Goal: Check status

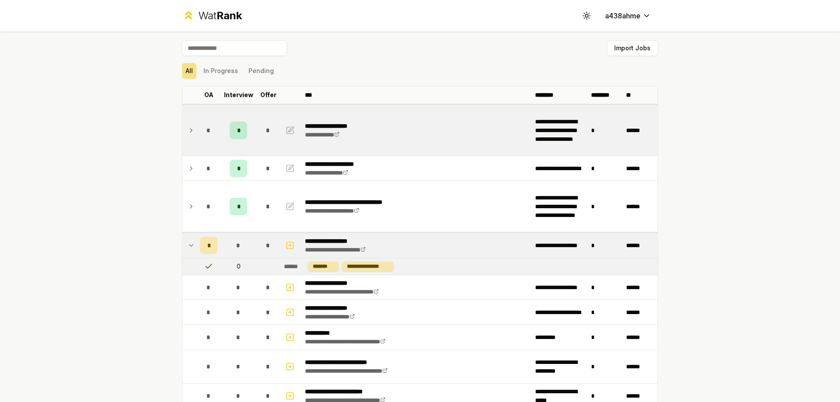
click at [271, 142] on td "*" at bounding box center [268, 130] width 25 height 51
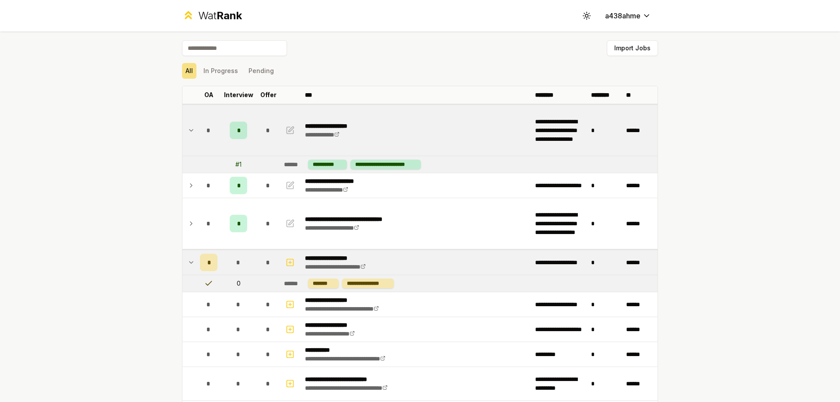
click at [271, 142] on td "*" at bounding box center [268, 130] width 25 height 51
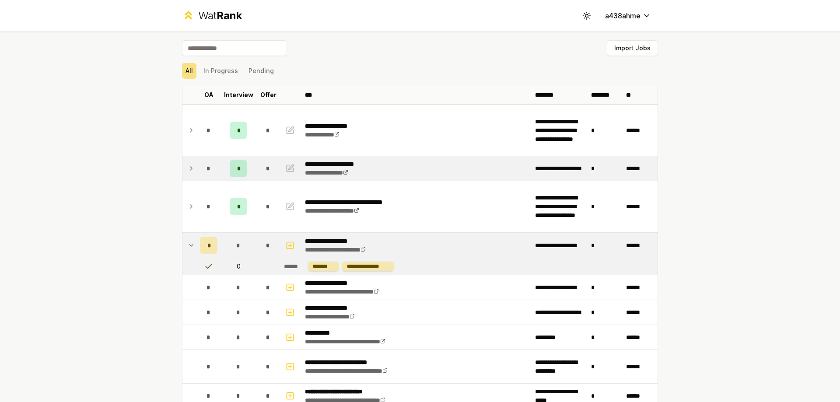
click at [240, 171] on div "*" at bounding box center [239, 169] width 18 height 18
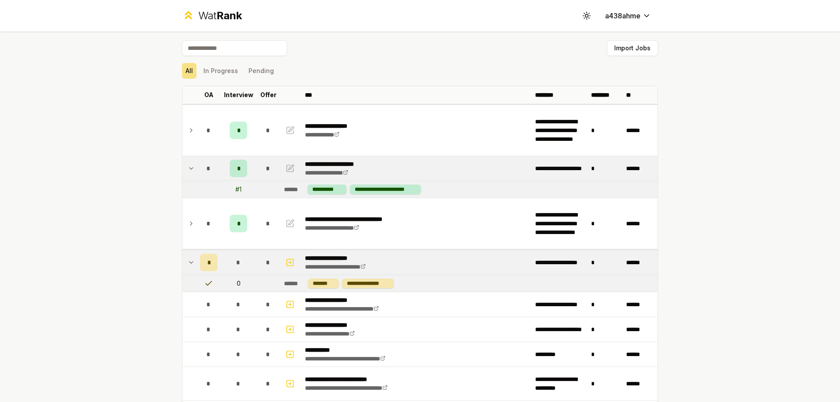
click at [240, 171] on div "*" at bounding box center [239, 169] width 18 height 18
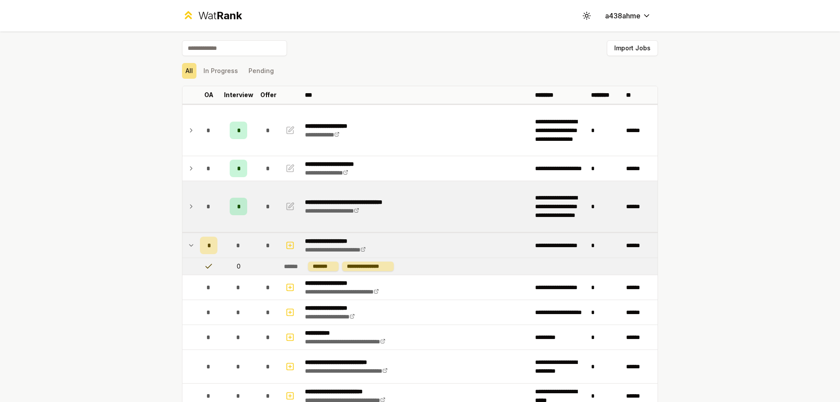
click at [242, 194] on td "*" at bounding box center [238, 206] width 35 height 51
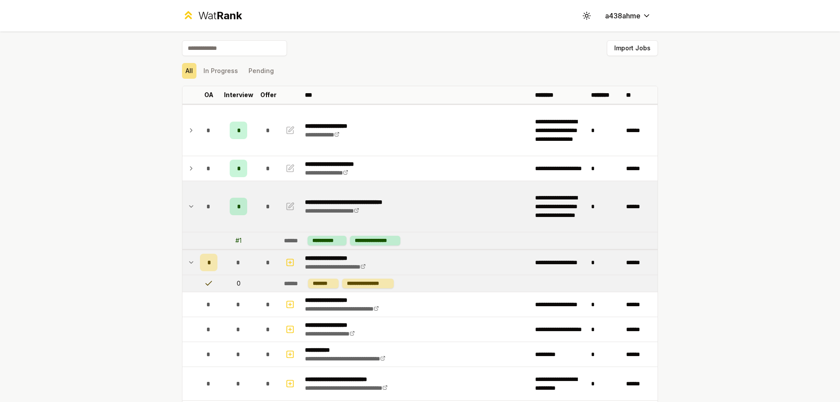
click at [242, 194] on td "*" at bounding box center [238, 206] width 35 height 51
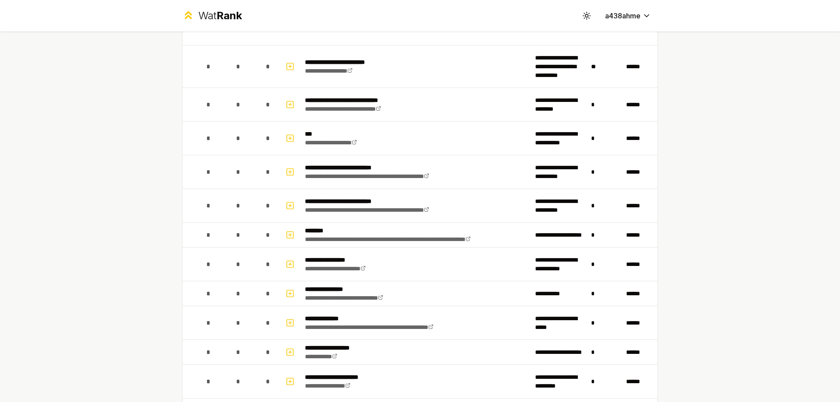
scroll to position [481, 0]
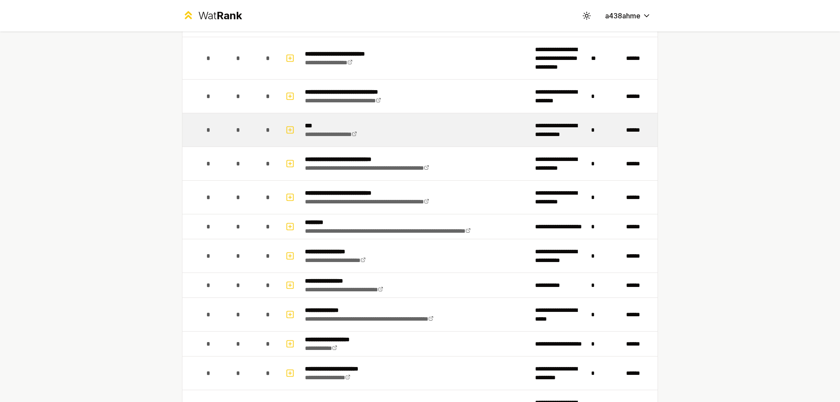
click at [437, 126] on td "**********" at bounding box center [417, 129] width 230 height 33
click at [397, 138] on td "**********" at bounding box center [417, 129] width 230 height 33
click at [284, 130] on button "button" at bounding box center [290, 130] width 12 height 14
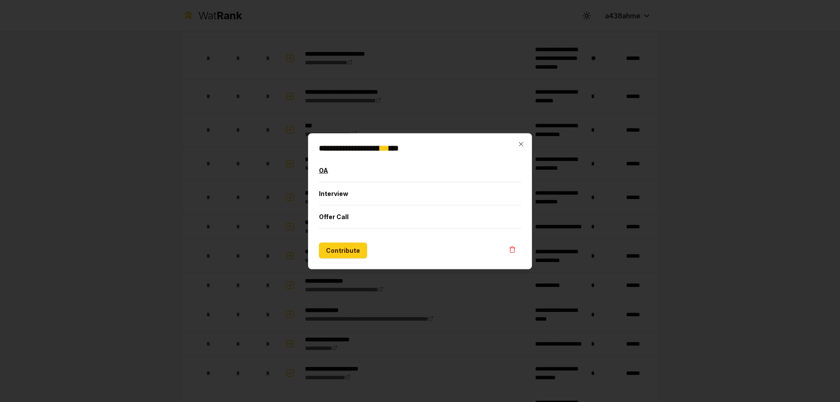
click at [328, 171] on button "OA" at bounding box center [420, 170] width 202 height 23
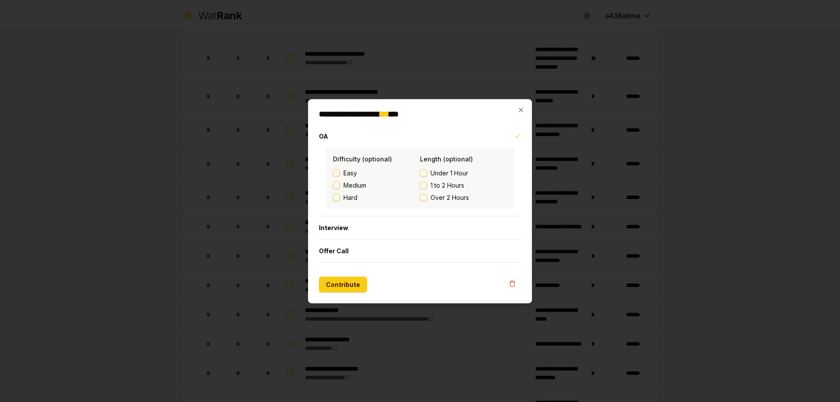
click at [298, 177] on div at bounding box center [420, 201] width 840 height 402
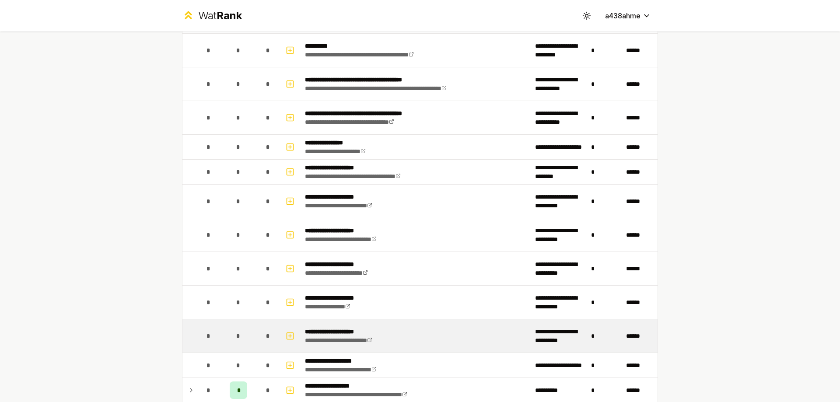
scroll to position [1371, 0]
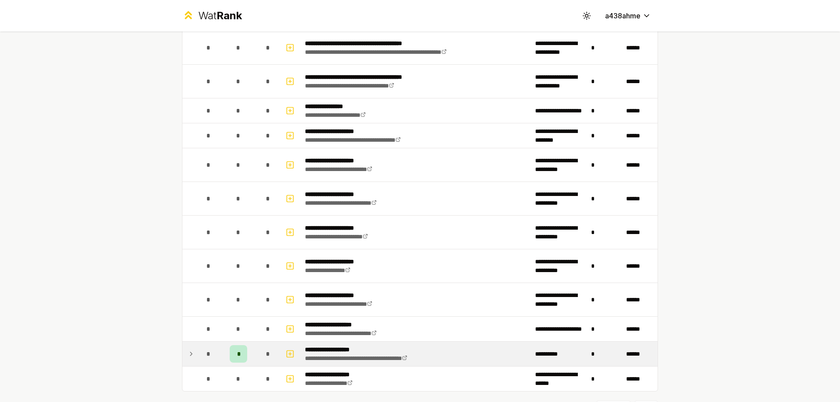
click at [184, 352] on td at bounding box center [189, 354] width 14 height 25
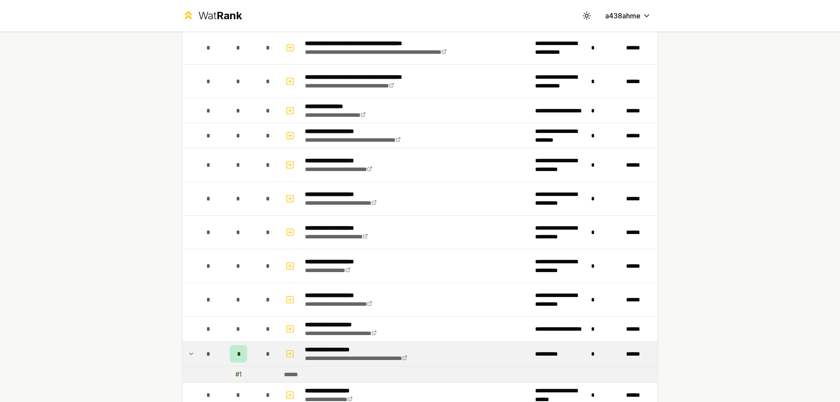
click at [184, 352] on td at bounding box center [189, 354] width 14 height 25
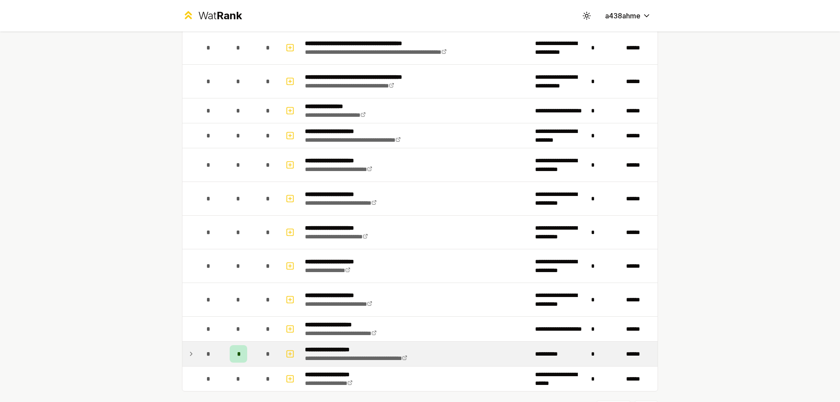
click at [184, 352] on td at bounding box center [189, 354] width 14 height 25
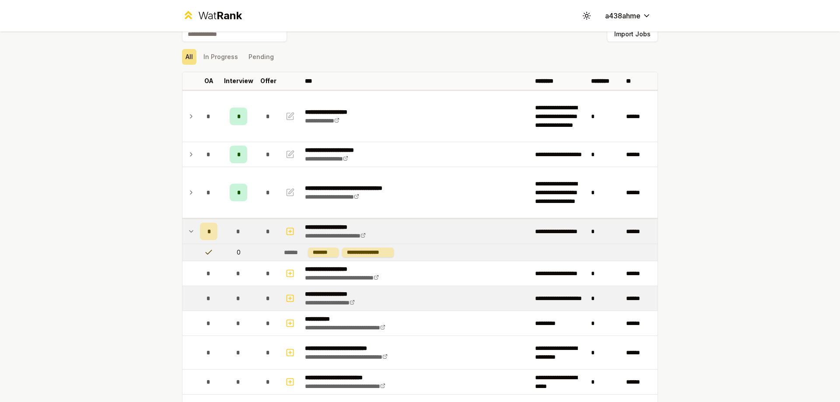
scroll to position [0, 0]
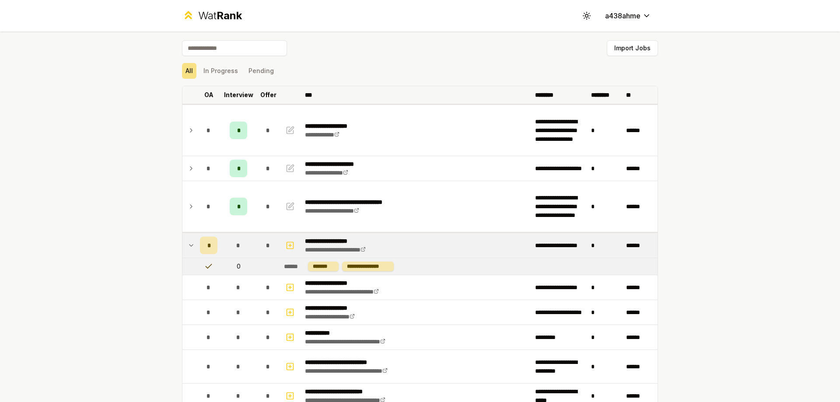
click at [224, 97] on p "Interview" at bounding box center [238, 95] width 29 height 9
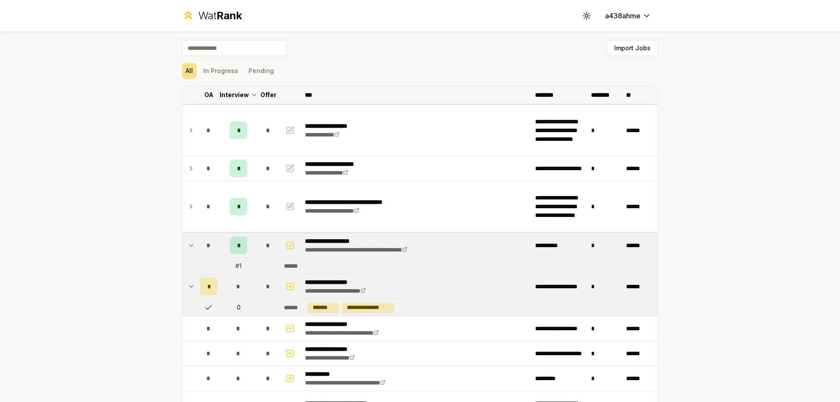
click at [210, 93] on th "OA" at bounding box center [208, 95] width 25 height 18
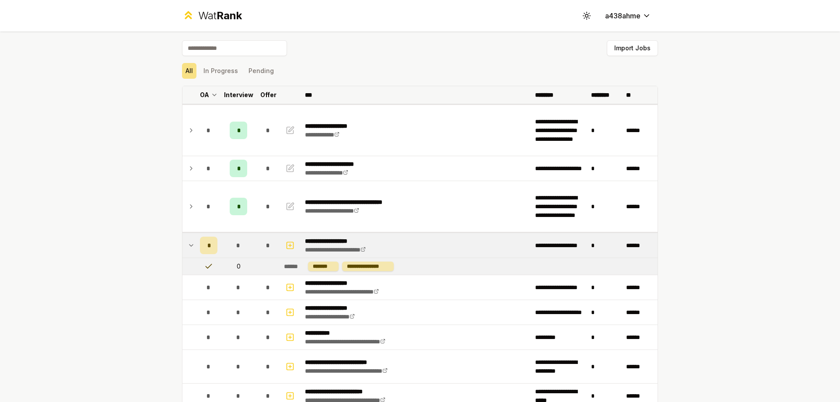
click at [266, 93] on p "Offer" at bounding box center [268, 95] width 16 height 9
click at [242, 92] on p "Interview" at bounding box center [238, 95] width 29 height 9
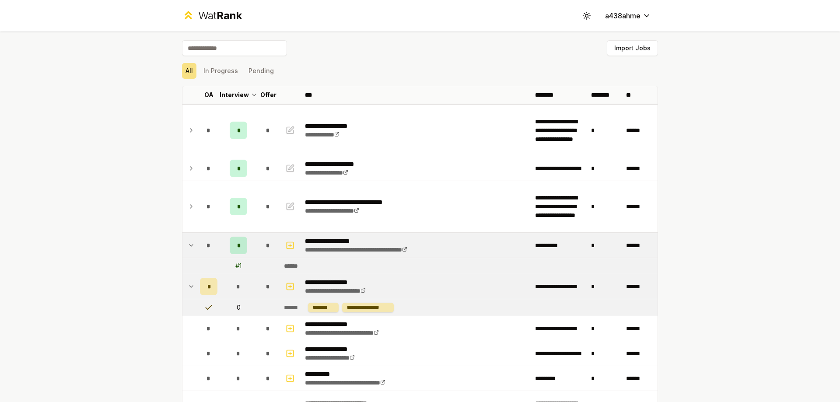
click at [348, 62] on div "All In Progress Pending" at bounding box center [420, 71] width 476 height 23
click at [189, 243] on icon at bounding box center [191, 245] width 7 height 11
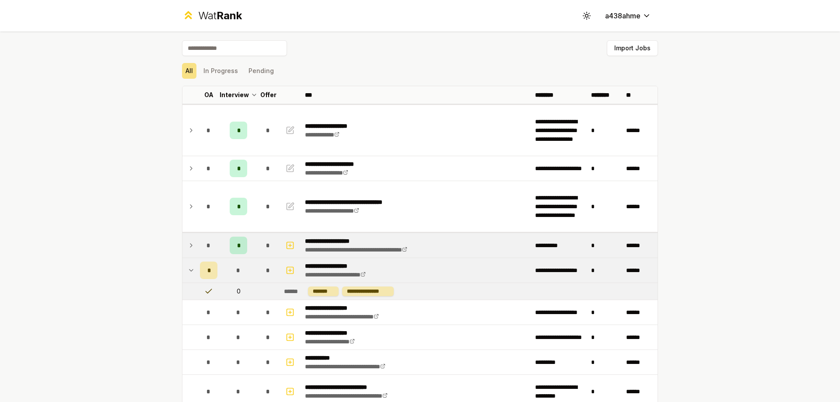
click at [184, 265] on td at bounding box center [189, 270] width 14 height 25
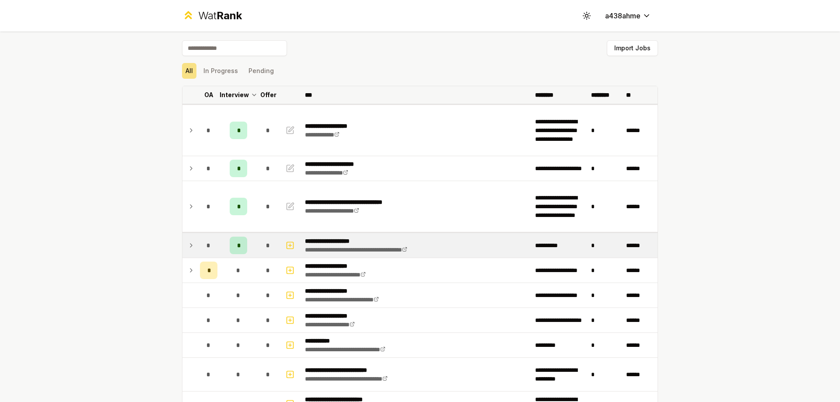
click at [260, 97] on p "Offer" at bounding box center [268, 95] width 16 height 9
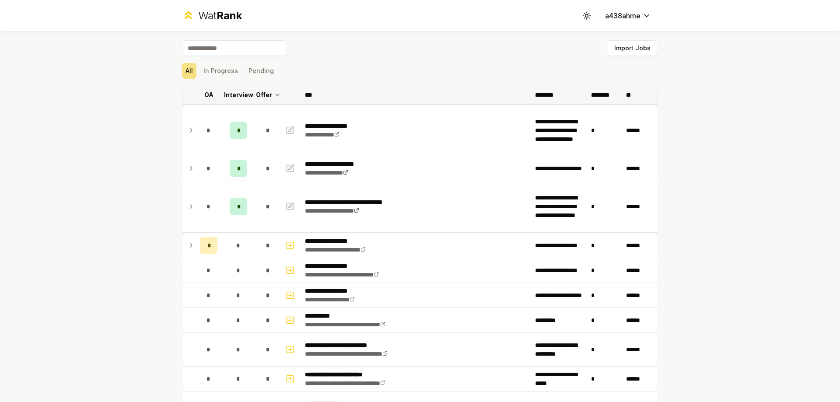
click at [239, 98] on p "Interview" at bounding box center [238, 95] width 29 height 9
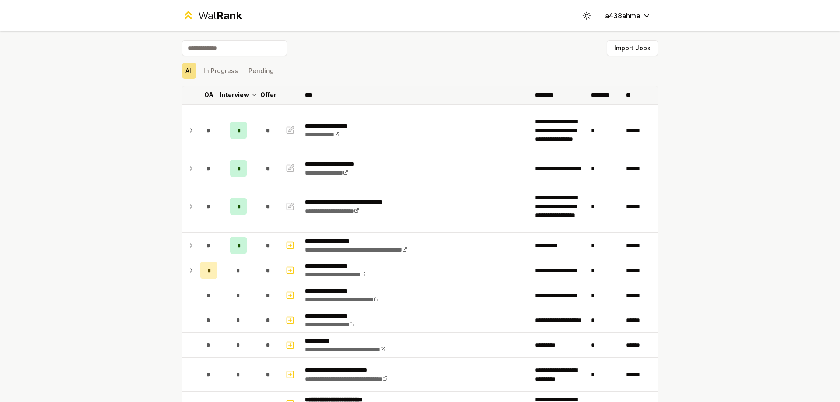
click at [204, 99] on p "OA" at bounding box center [208, 95] width 9 height 9
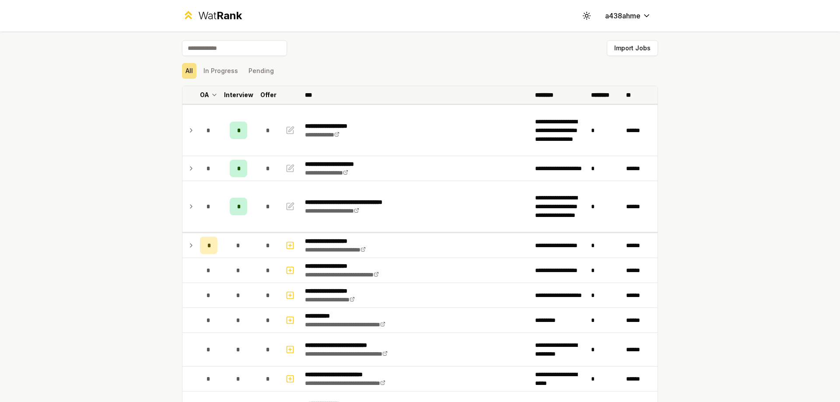
click at [204, 99] on p "OA" at bounding box center [204, 95] width 9 height 9
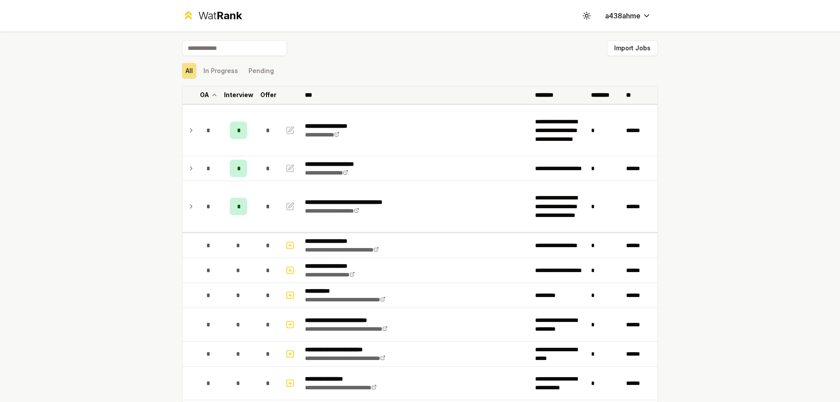
click at [237, 99] on p "Interview" at bounding box center [238, 95] width 29 height 9
